Goal: Check status: Check status

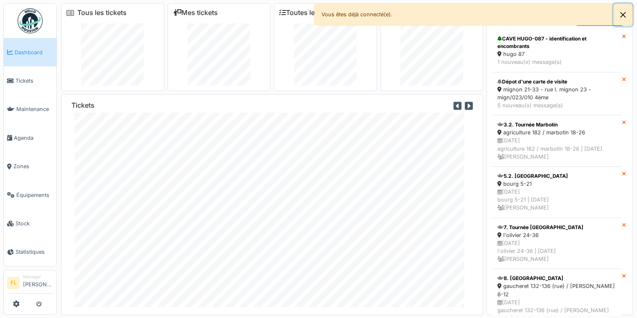
click at [624, 14] on button "Close" at bounding box center [623, 15] width 19 height 22
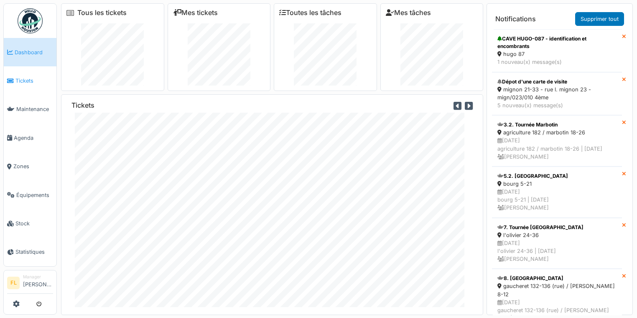
click at [36, 88] on link "Tickets" at bounding box center [30, 80] width 53 height 28
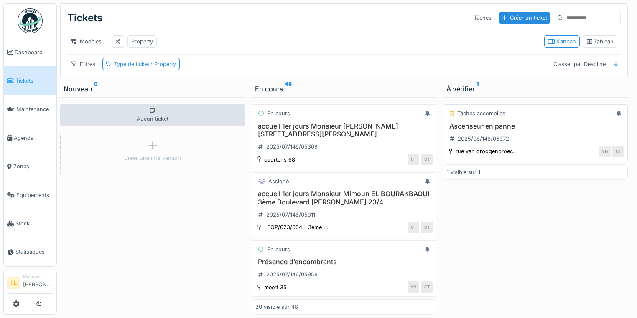
click at [486, 130] on h3 "Ascenseur en panne" at bounding box center [535, 126] width 177 height 8
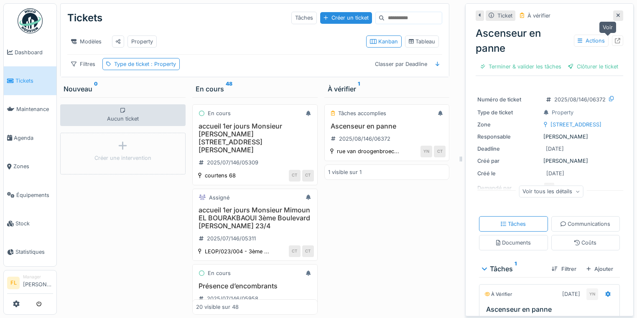
click at [615, 41] on icon at bounding box center [617, 40] width 5 height 5
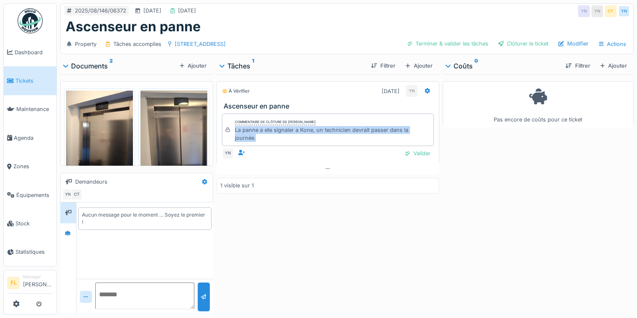
drag, startPoint x: 231, startPoint y: 129, endPoint x: 311, endPoint y: 135, distance: 80.0
click at [311, 135] on div "Commentaire de clôture de [PERSON_NAME] La panne a ete signaler a Kone, un tech…" at bounding box center [328, 130] width 212 height 33
click at [311, 135] on div "La panne a ete signaler a Kone, un technicien devrait passer dans la journée." at bounding box center [332, 134] width 195 height 16
click at [104, 128] on img at bounding box center [99, 135] width 67 height 89
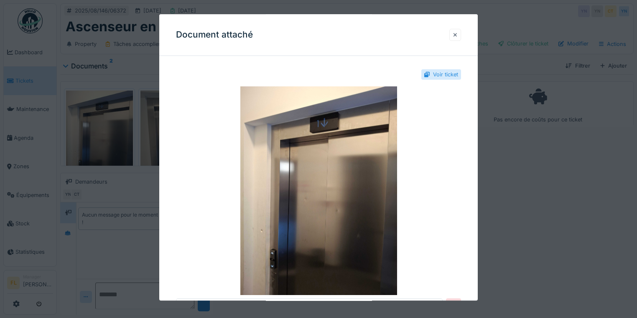
click at [457, 37] on div at bounding box center [455, 35] width 4 height 8
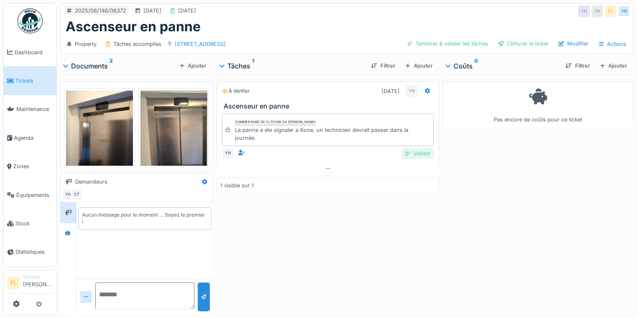
click at [410, 152] on div "Valider" at bounding box center [418, 153] width 32 height 11
click at [512, 43] on div "Clôturer le ticket" at bounding box center [523, 43] width 57 height 11
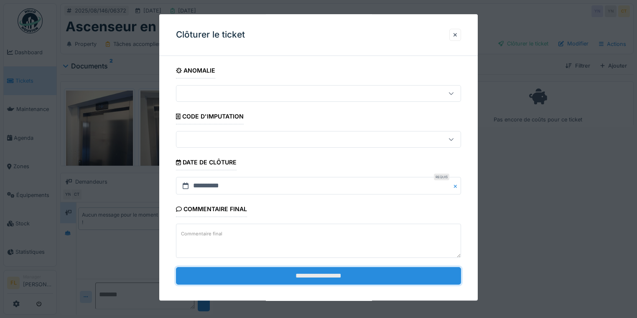
click at [310, 274] on input "**********" at bounding box center [318, 276] width 285 height 18
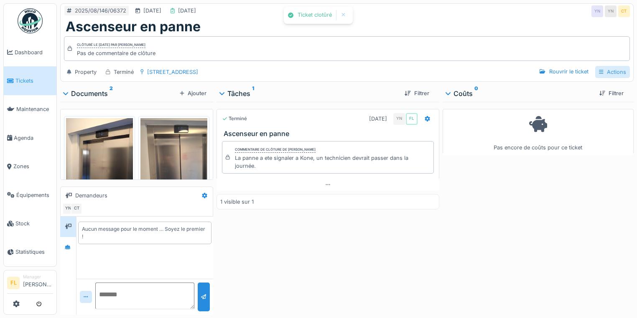
click at [611, 73] on div "Actions" at bounding box center [612, 72] width 35 height 12
click at [556, 88] on div "Rapport d'intervention" at bounding box center [580, 90] width 75 height 13
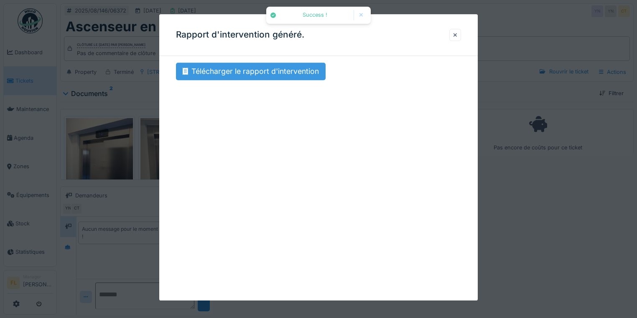
click at [245, 74] on div "Télécharger le rapport d'intervention" at bounding box center [251, 72] width 150 height 18
